Goal: Check status: Check status

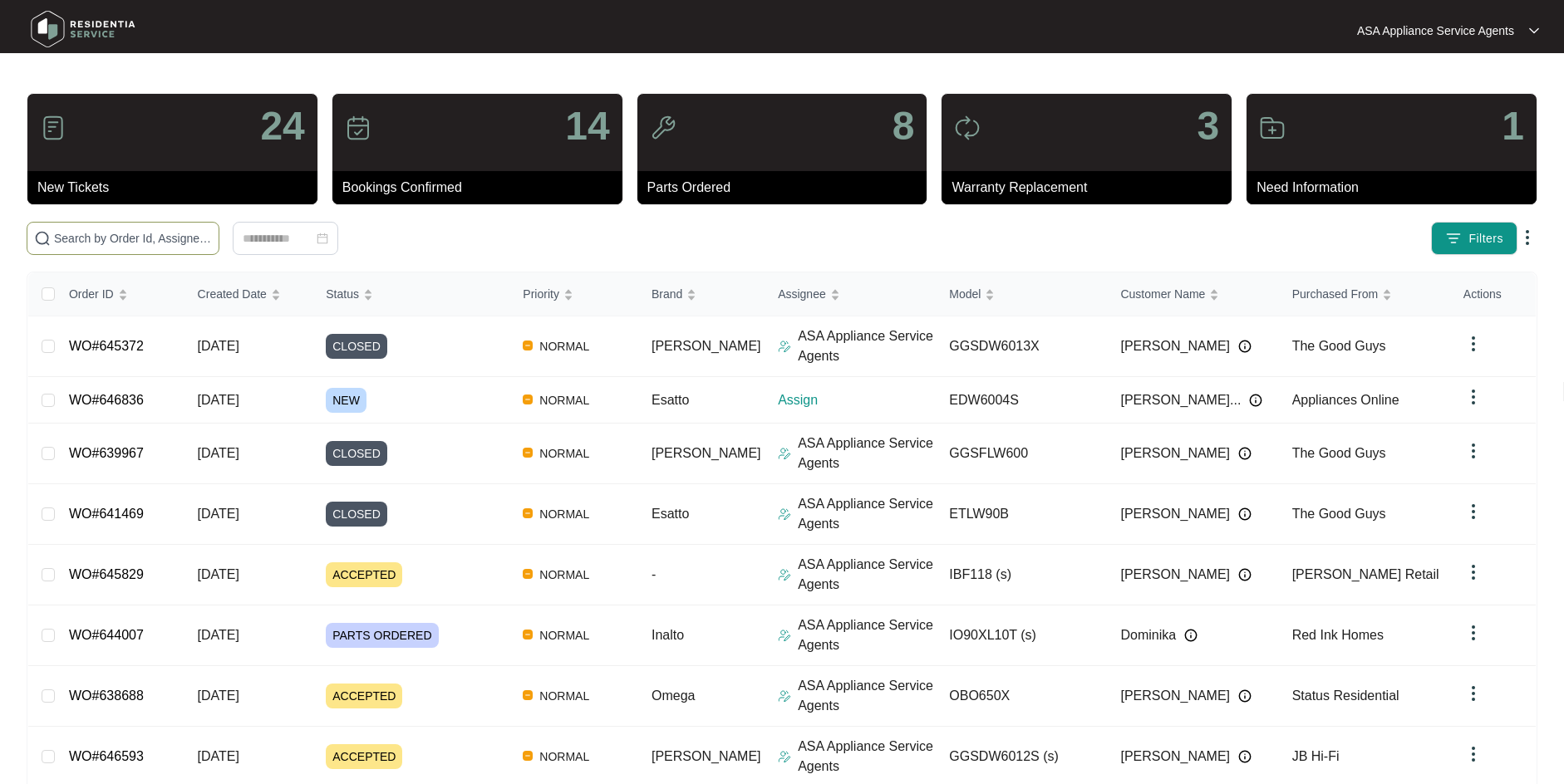
click at [119, 239] on input "text" at bounding box center [133, 238] width 157 height 18
paste input "WO#640892"
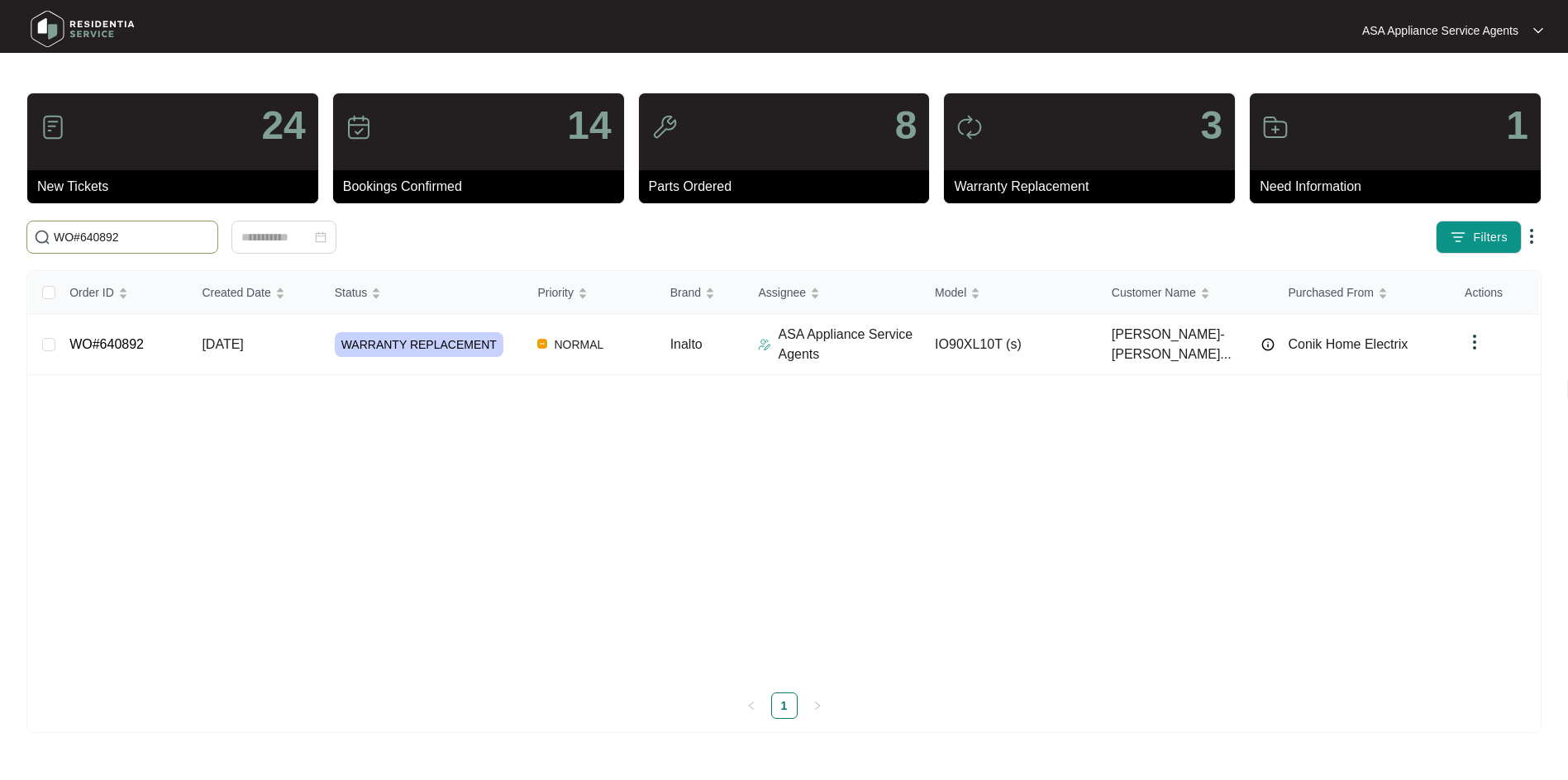
type input "WO#640892"
click at [119, 339] on link "WO#640892" at bounding box center [106, 344] width 74 height 14
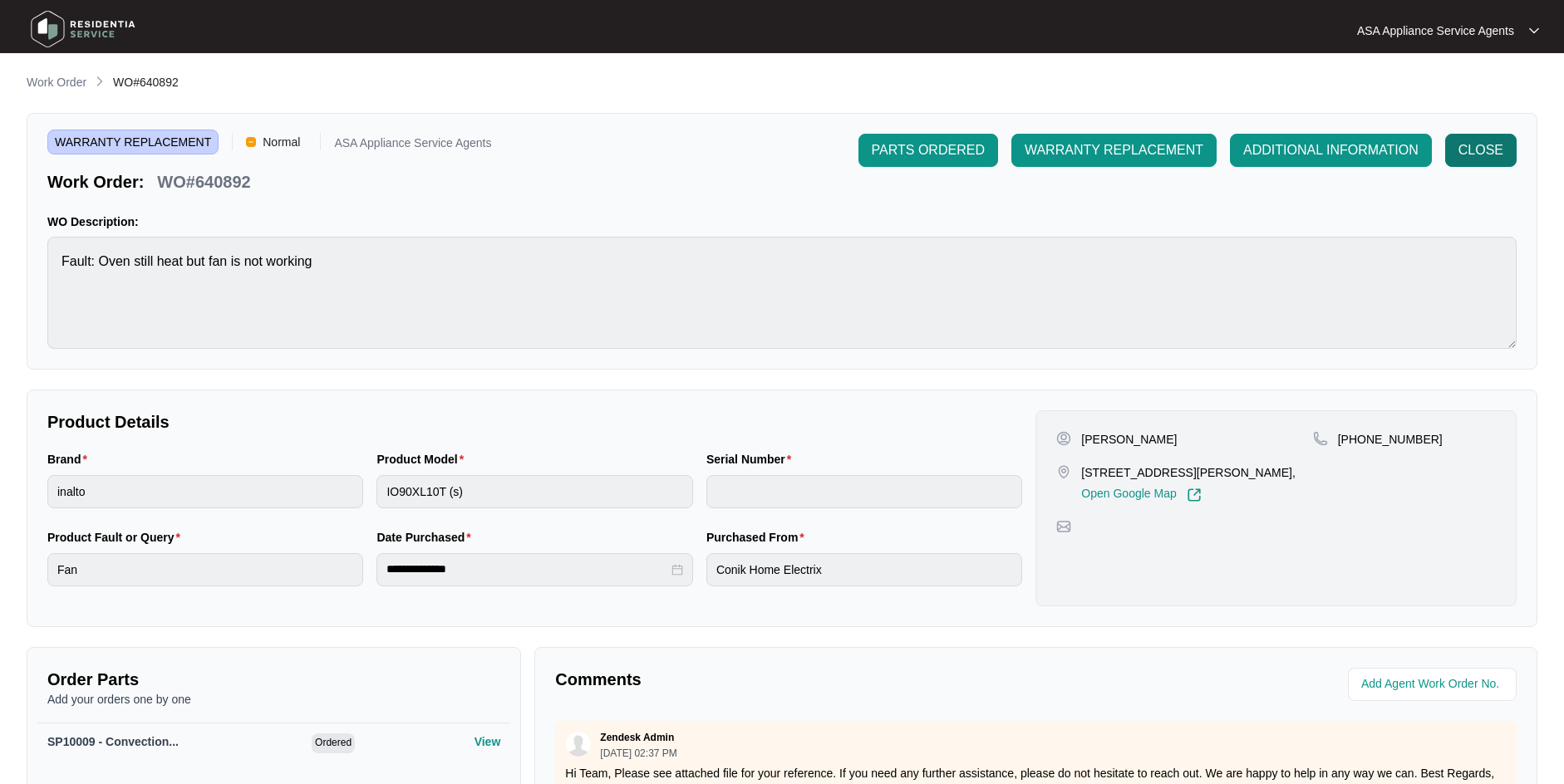
click at [1477, 149] on span "CLOSE" at bounding box center [1481, 150] width 45 height 20
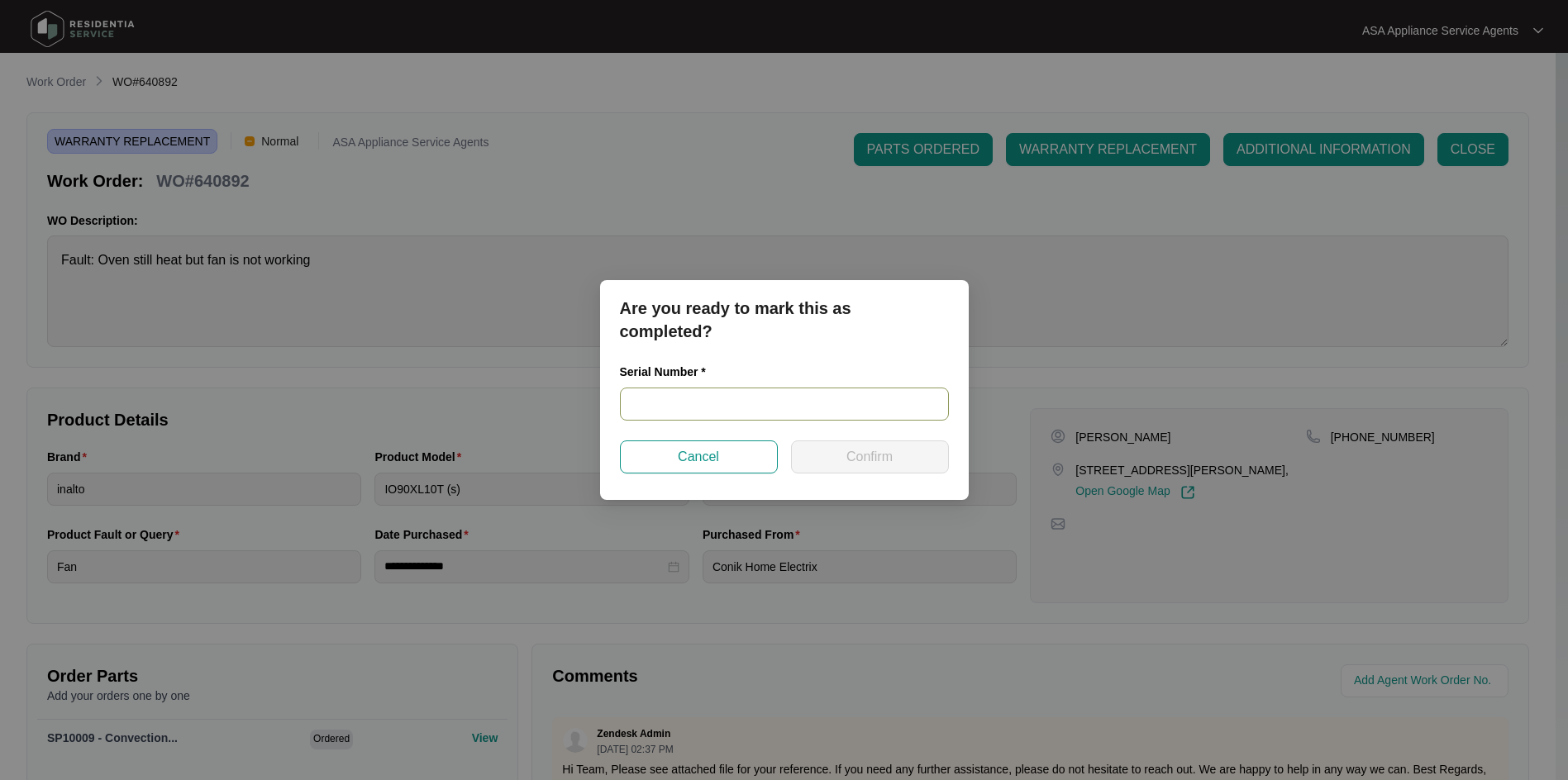
click at [691, 400] on input "text" at bounding box center [784, 404] width 329 height 33
paste input "WO#640892"
type input "WO#640892"
click at [857, 459] on span "Confirm" at bounding box center [870, 457] width 46 height 20
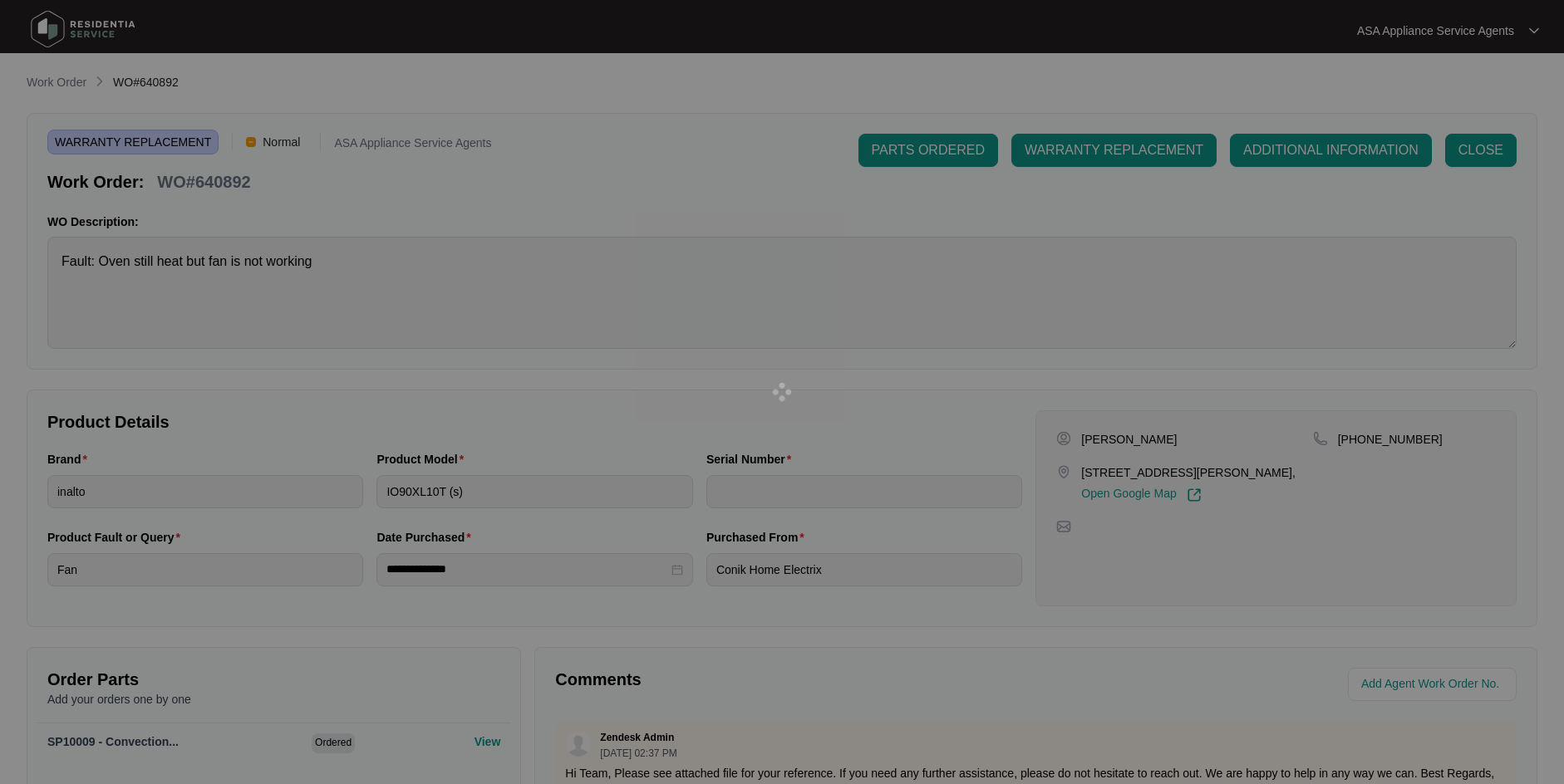
type input "WO#640892"
